Goal: Navigation & Orientation: Find specific page/section

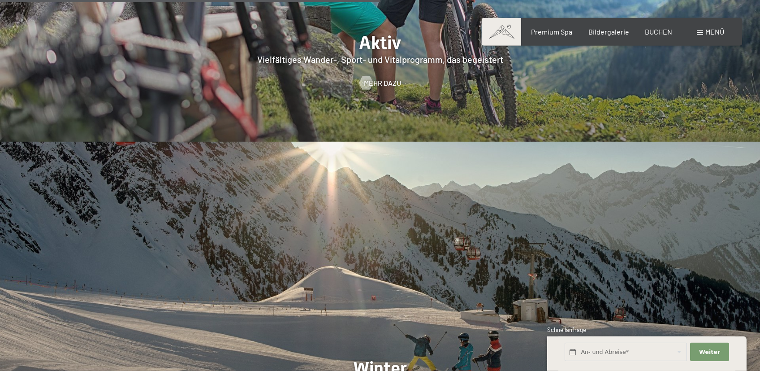
scroll to position [1996, 0]
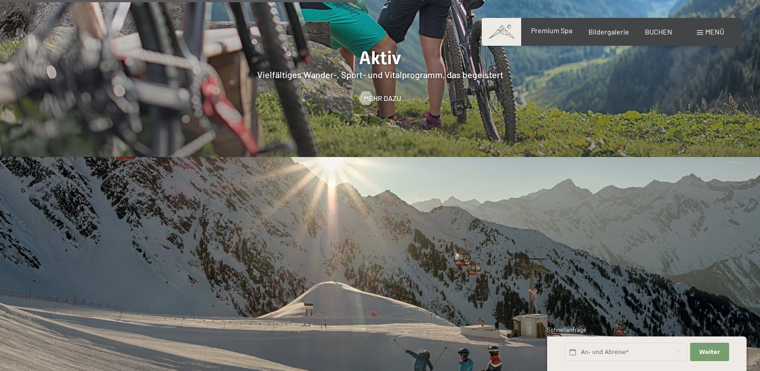
click at [565, 34] on span "Premium Spa" at bounding box center [551, 30] width 41 height 9
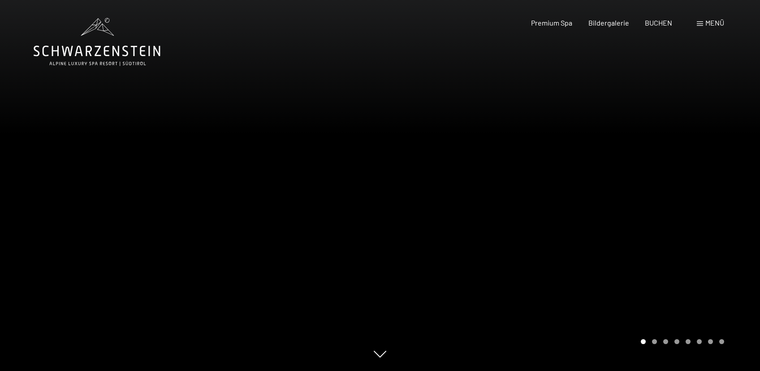
click at [711, 191] on div at bounding box center [570, 185] width 380 height 371
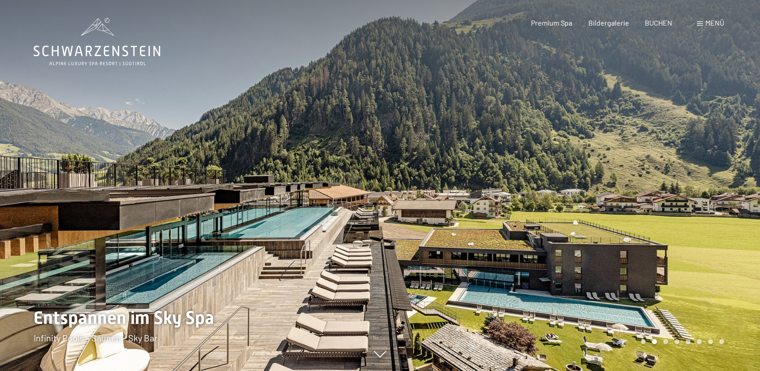
click at [711, 191] on div at bounding box center [570, 185] width 380 height 371
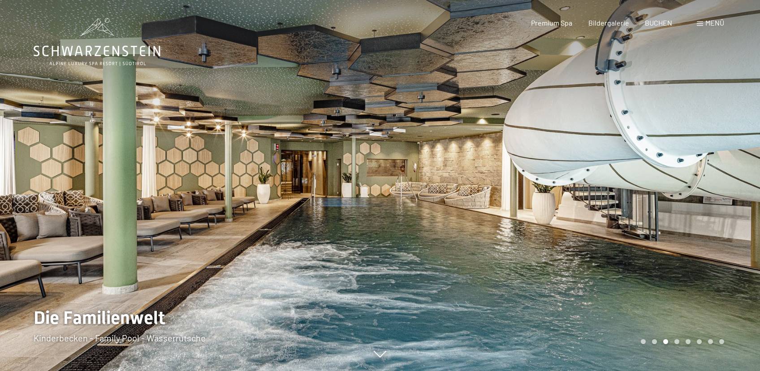
click at [592, 191] on div at bounding box center [570, 185] width 380 height 371
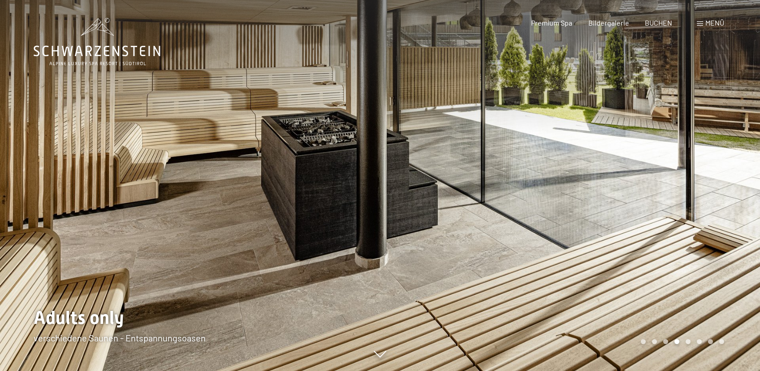
click at [592, 191] on div at bounding box center [570, 185] width 380 height 371
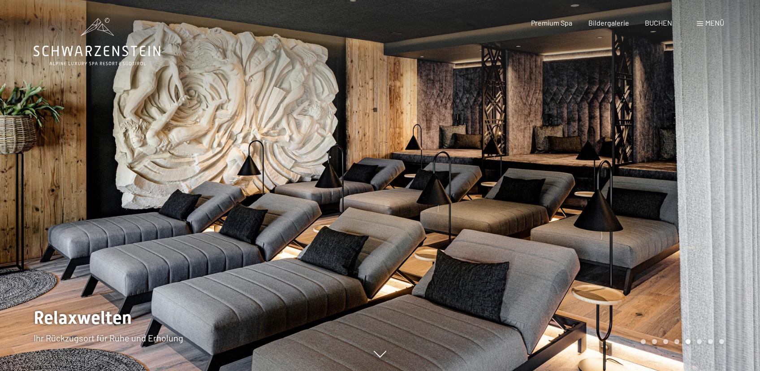
click at [592, 191] on div at bounding box center [570, 185] width 380 height 371
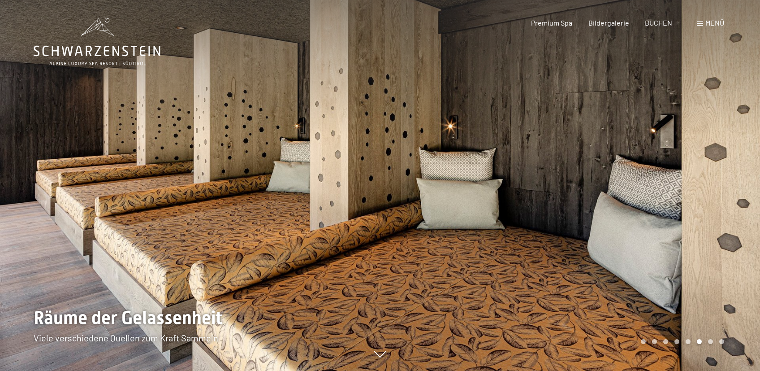
click at [592, 191] on div at bounding box center [570, 185] width 380 height 371
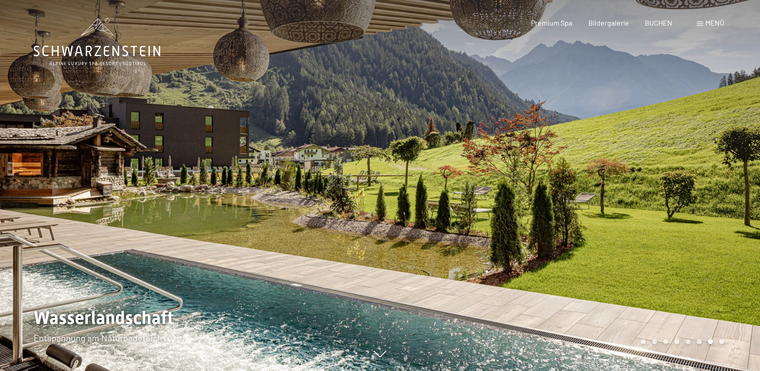
click at [592, 191] on div at bounding box center [570, 185] width 380 height 371
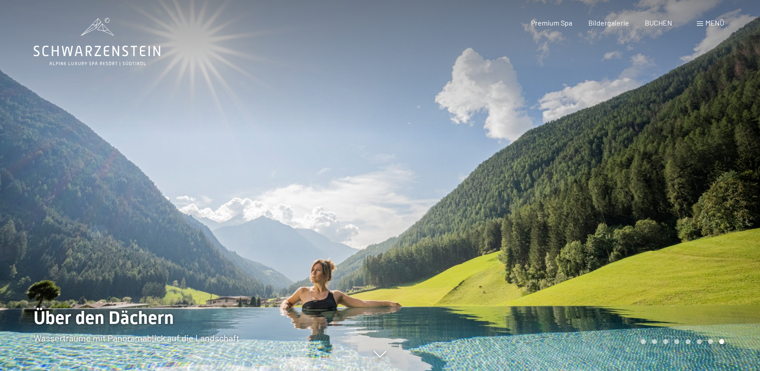
click at [592, 191] on div at bounding box center [570, 185] width 380 height 371
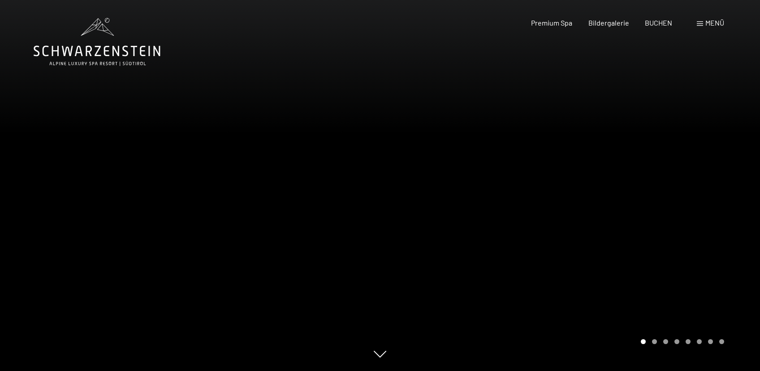
click at [592, 191] on div at bounding box center [570, 185] width 380 height 371
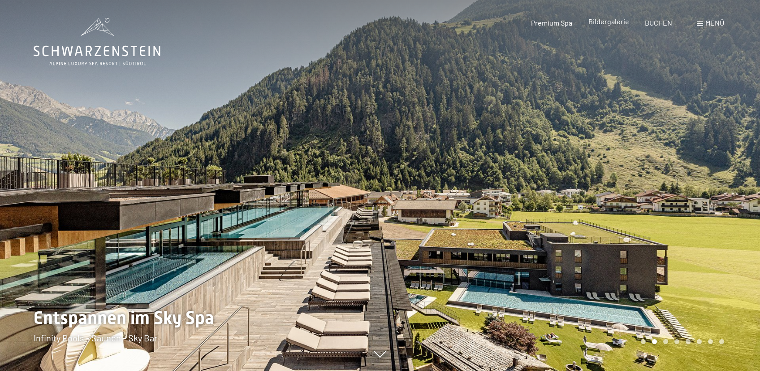
click at [626, 22] on span "Bildergalerie" at bounding box center [609, 21] width 41 height 9
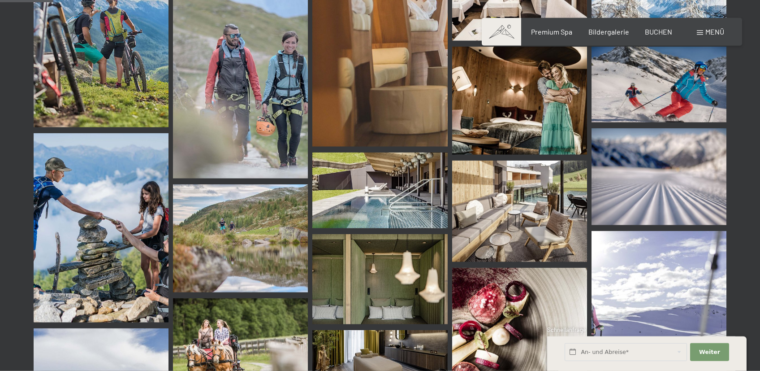
scroll to position [760, 0]
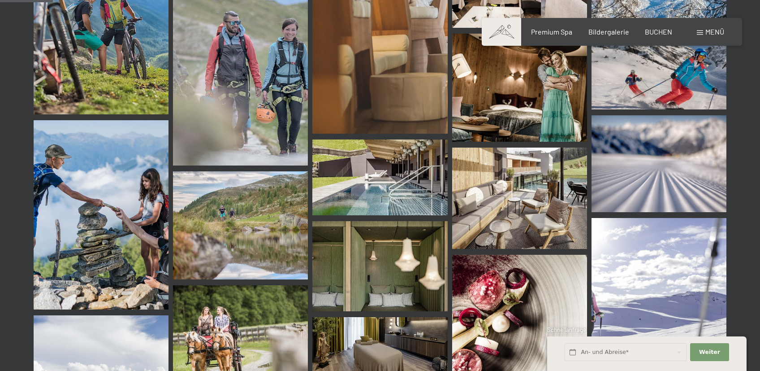
click at [386, 185] on img at bounding box center [379, 177] width 135 height 76
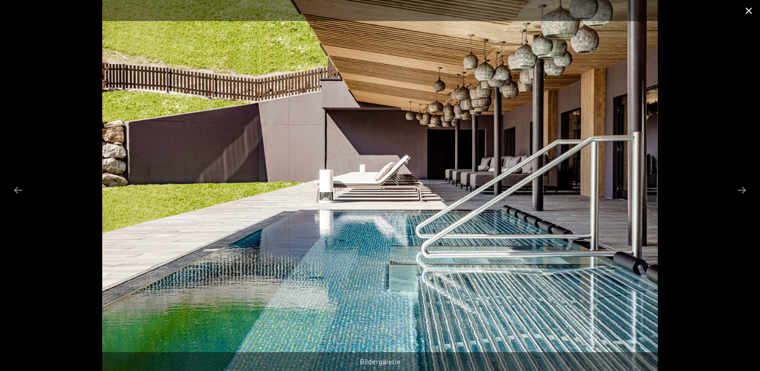
click at [747, 8] on button "Close gallery" at bounding box center [749, 10] width 22 height 21
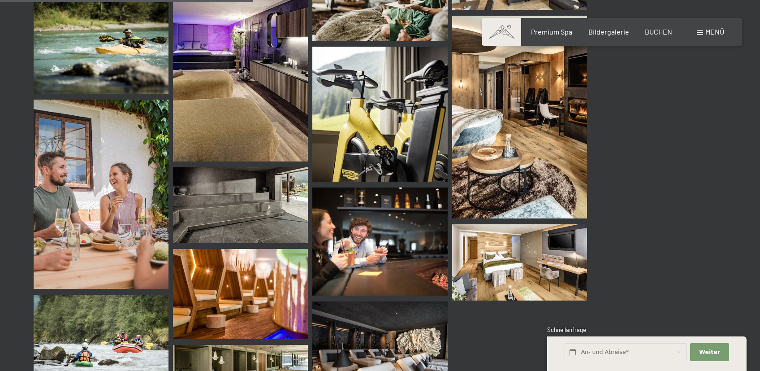
scroll to position [3659, 0]
